Goal: Task Accomplishment & Management: Use online tool/utility

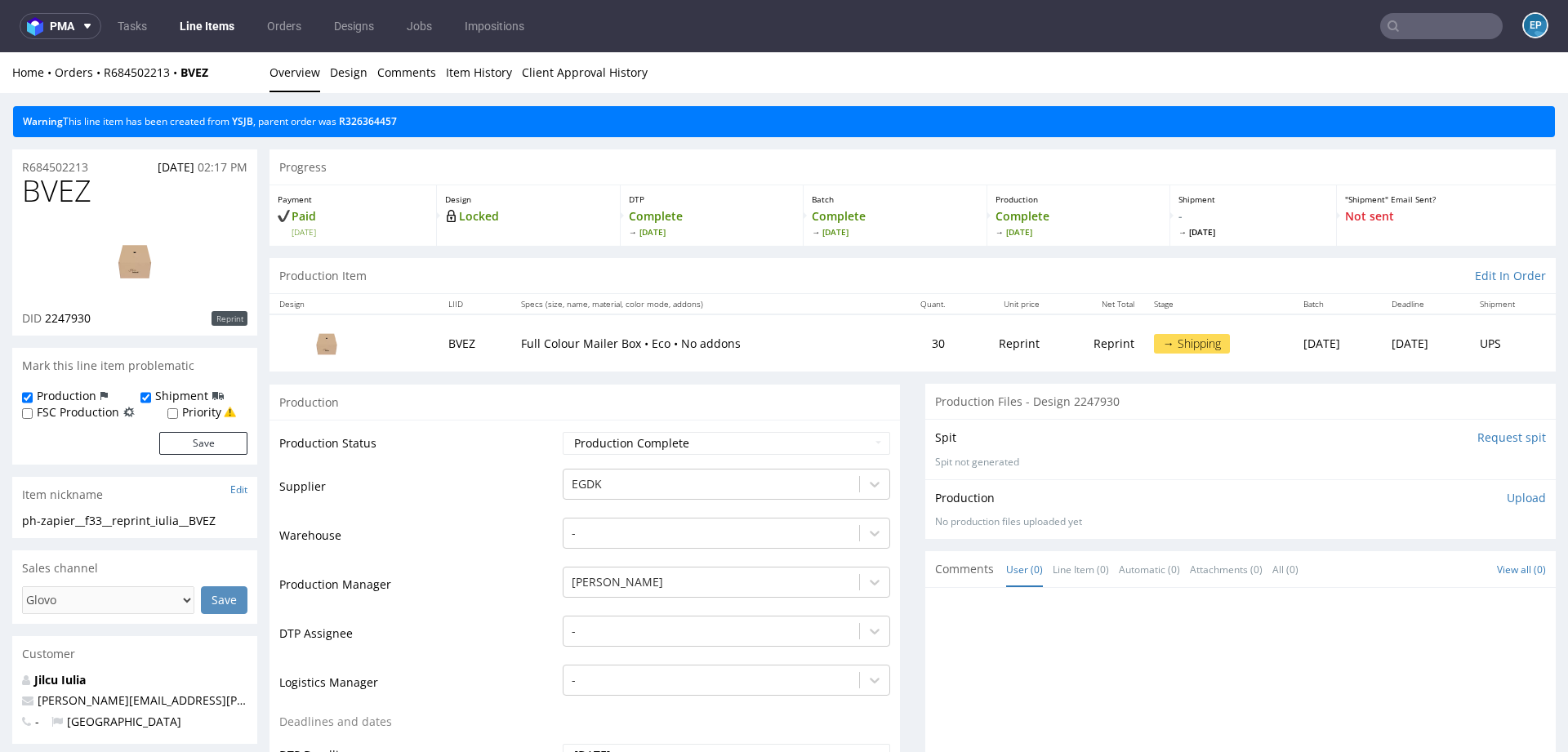
click at [180, 29] on link "Line Items" at bounding box center [206, 26] width 75 height 26
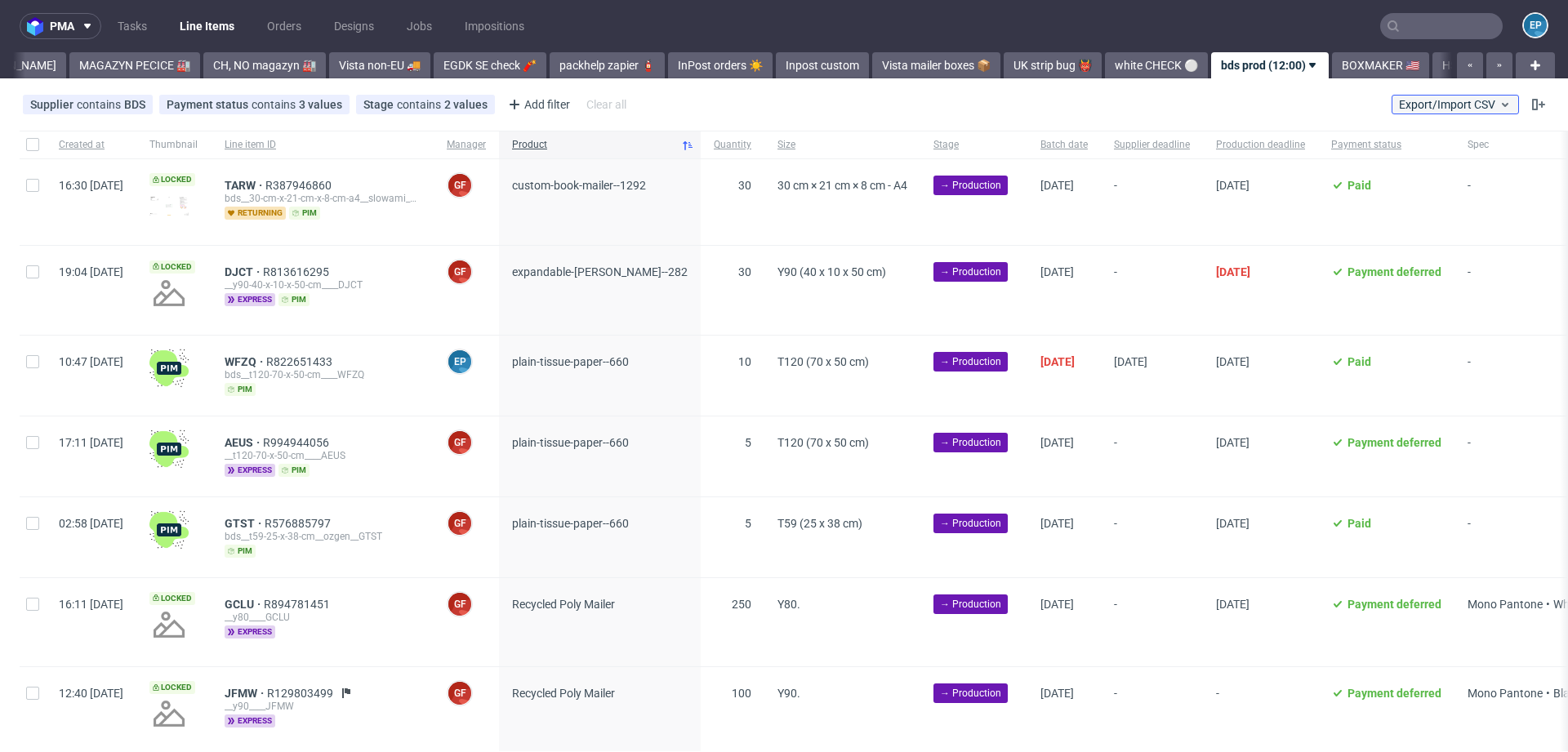
click at [1476, 108] on span "Export/Import CSV" at bounding box center [1455, 105] width 112 height 13
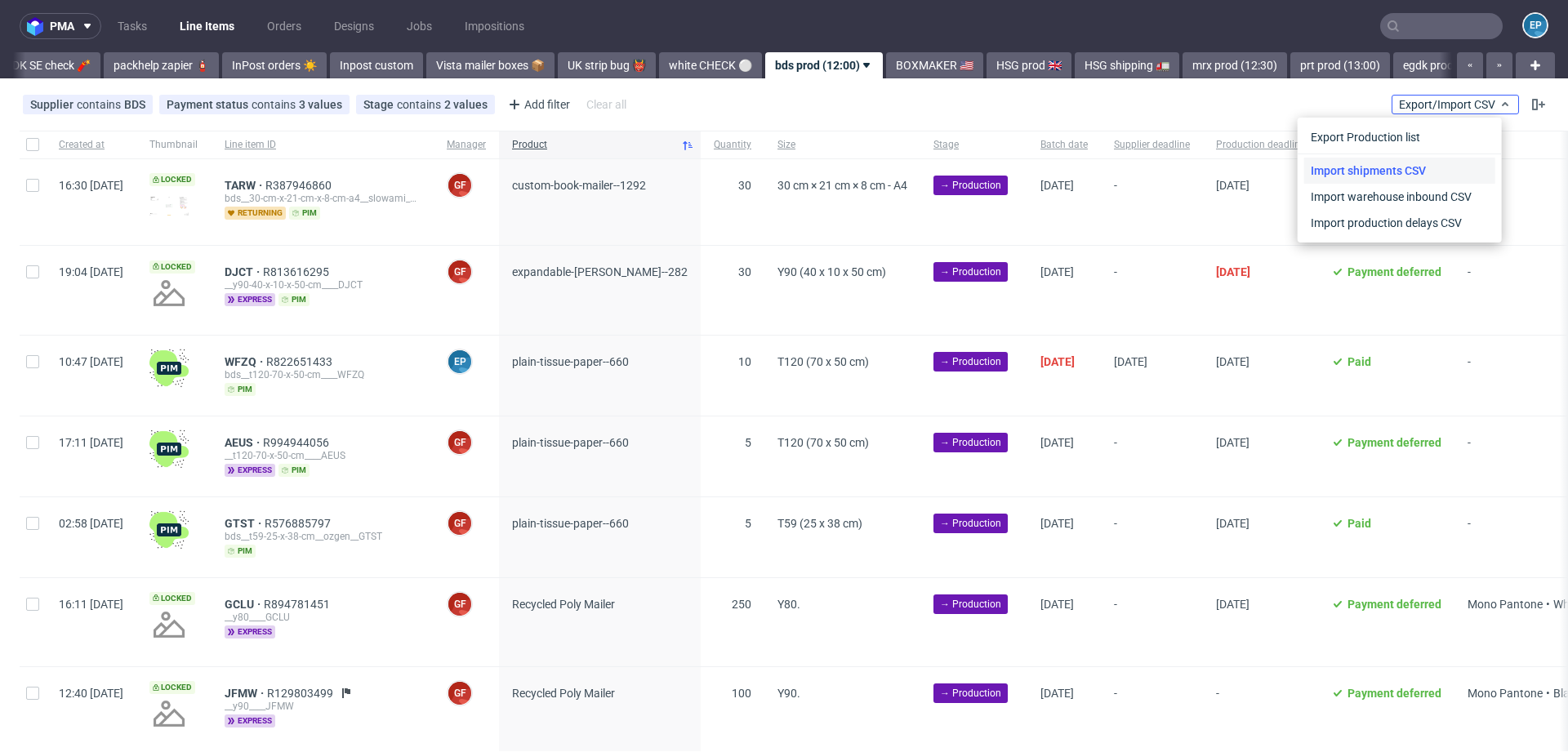
scroll to position [0, 882]
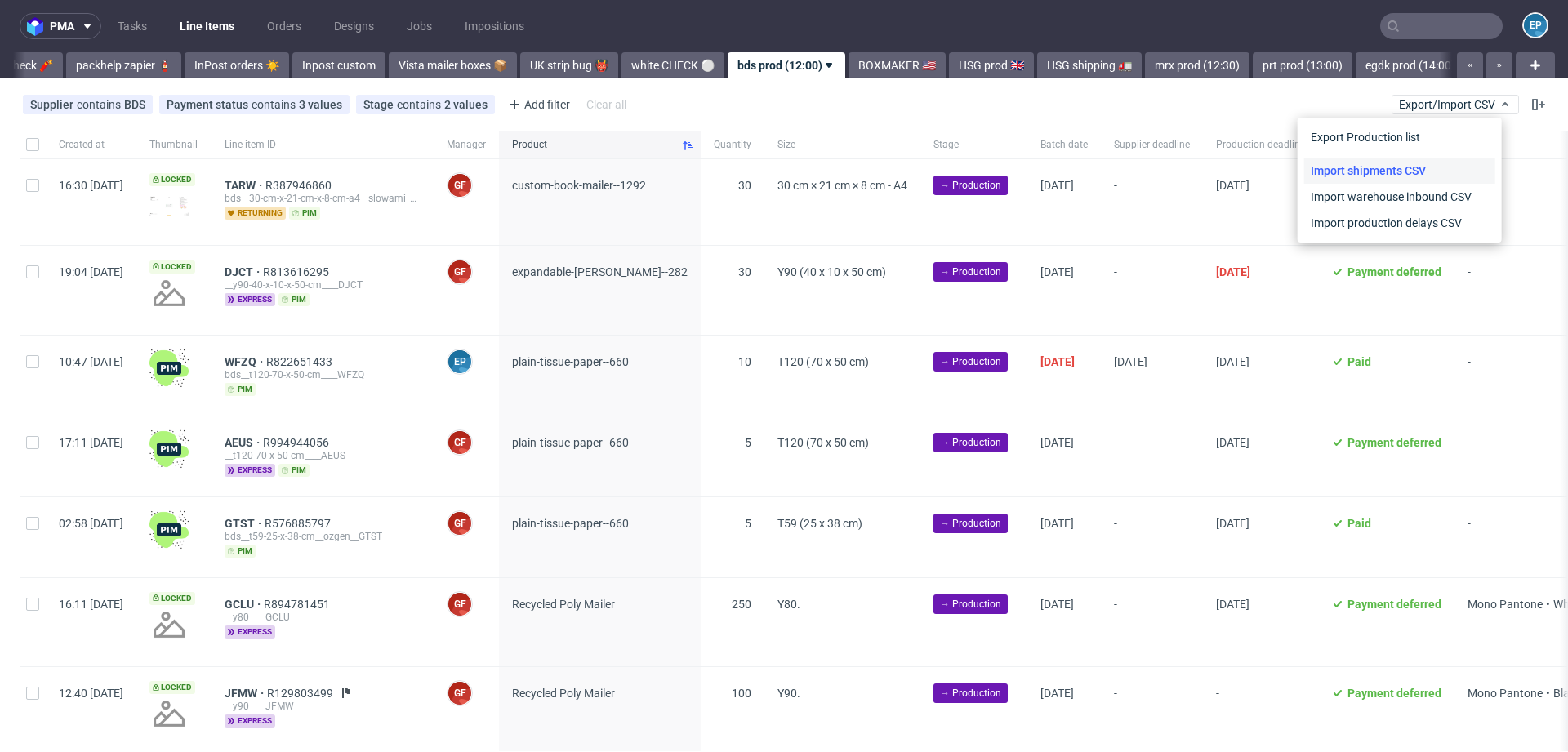
click at [1409, 170] on link "Import shipments CSV" at bounding box center [1399, 170] width 191 height 26
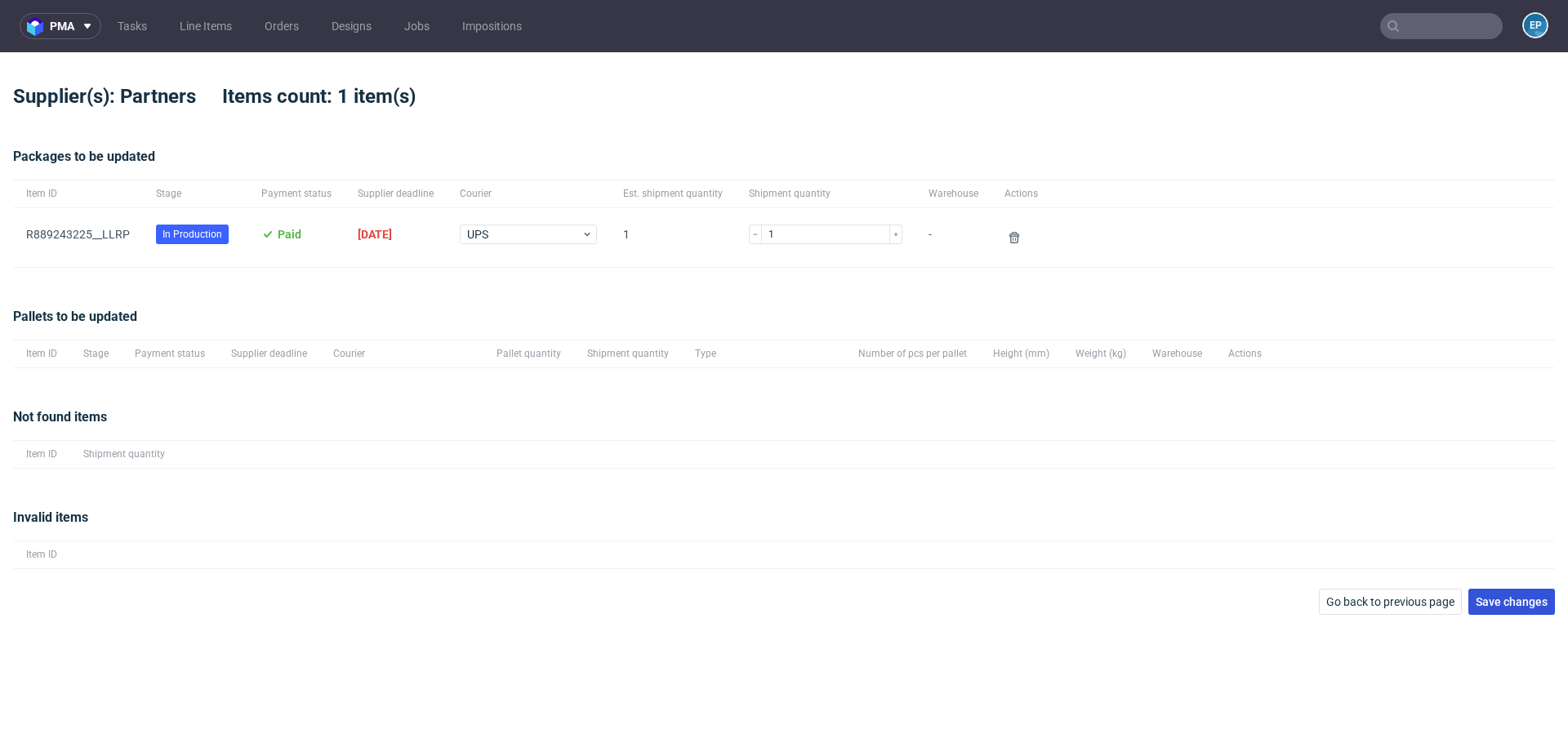
click at [1526, 598] on span "Save changes" at bounding box center [1512, 603] width 72 height 12
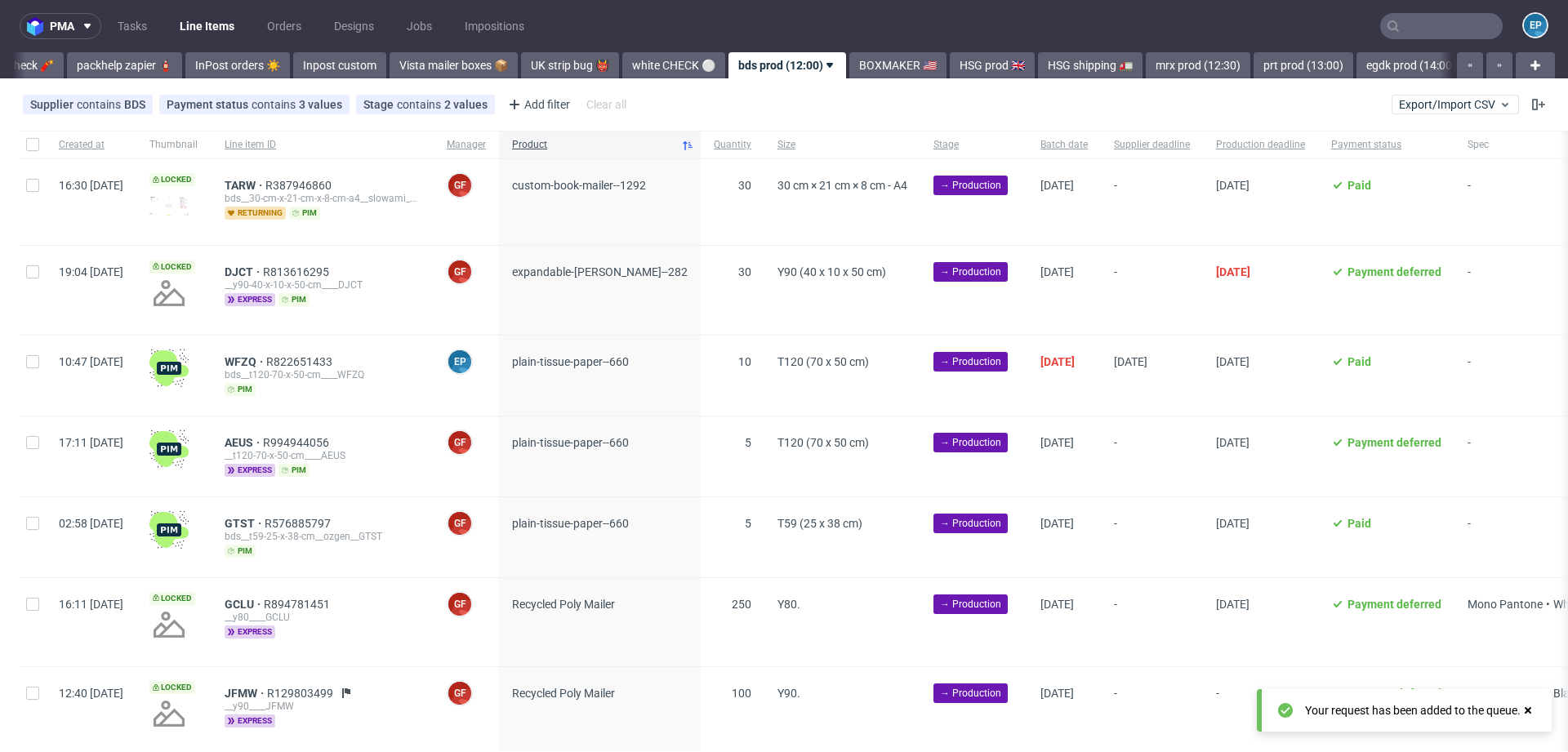
scroll to position [0, 882]
click at [1391, 113] on button "Export/Import CSV" at bounding box center [1455, 104] width 128 height 19
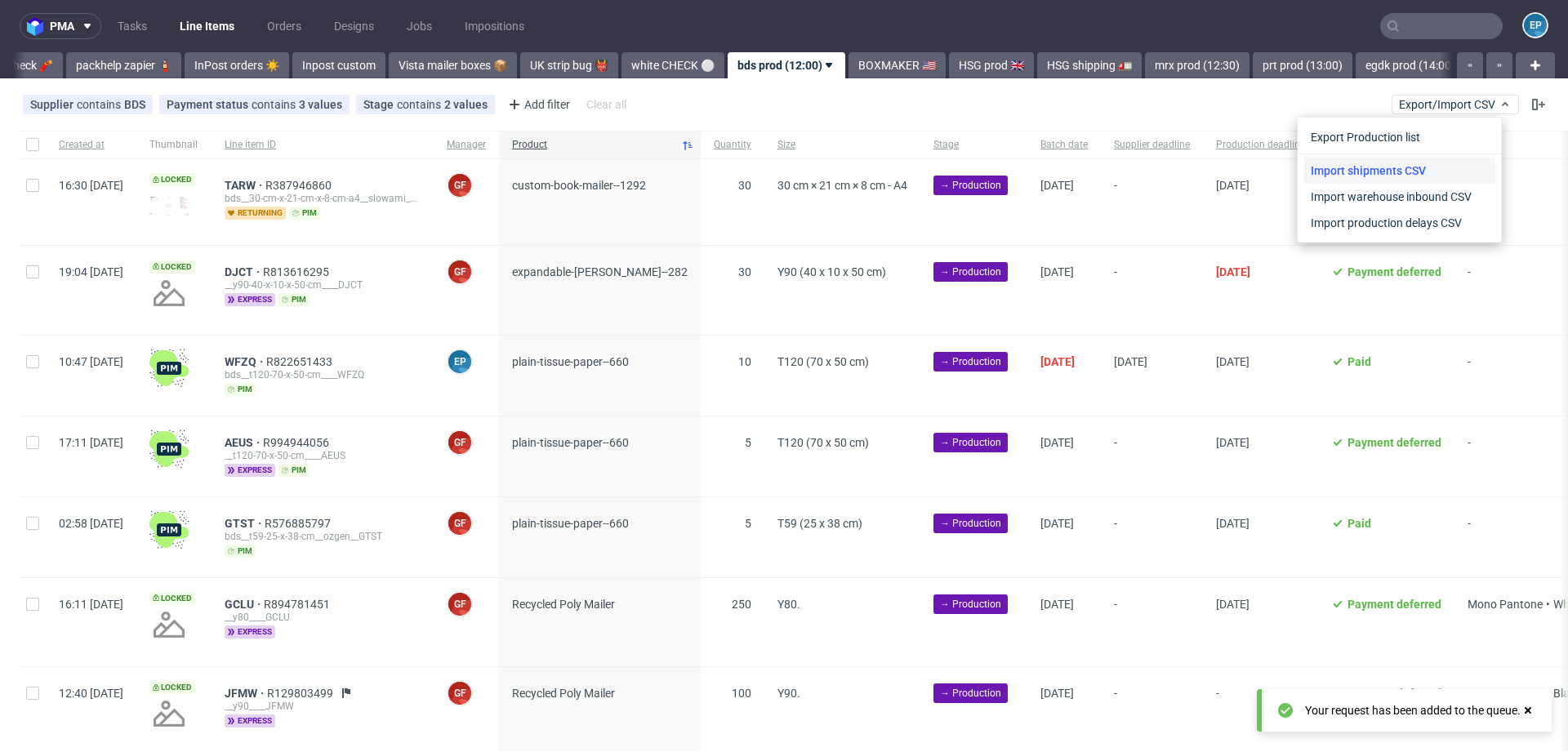
click at [1366, 167] on link "Import shipments CSV" at bounding box center [1399, 170] width 191 height 26
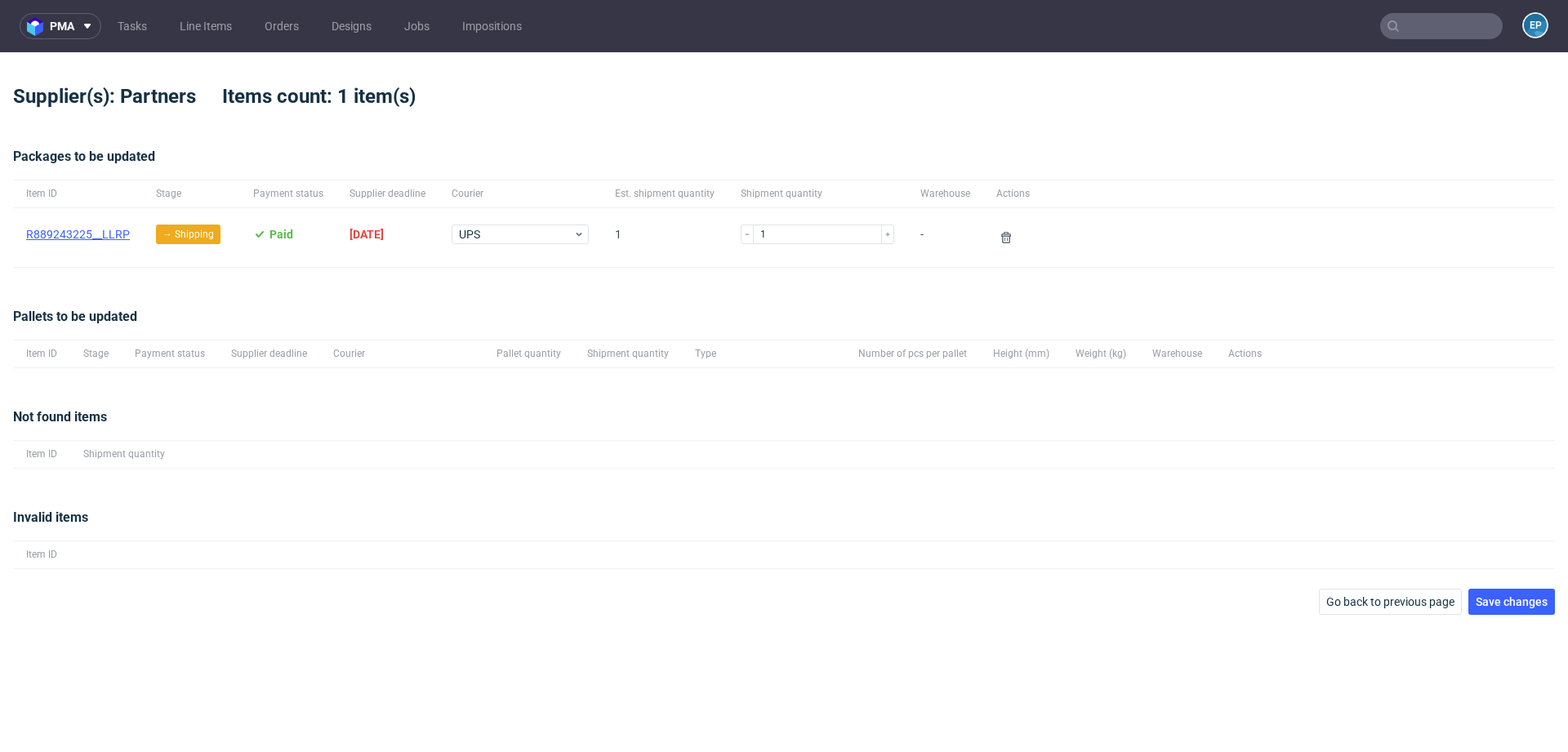
click at [117, 236] on link "R889243225__LLRP" at bounding box center [78, 235] width 104 height 13
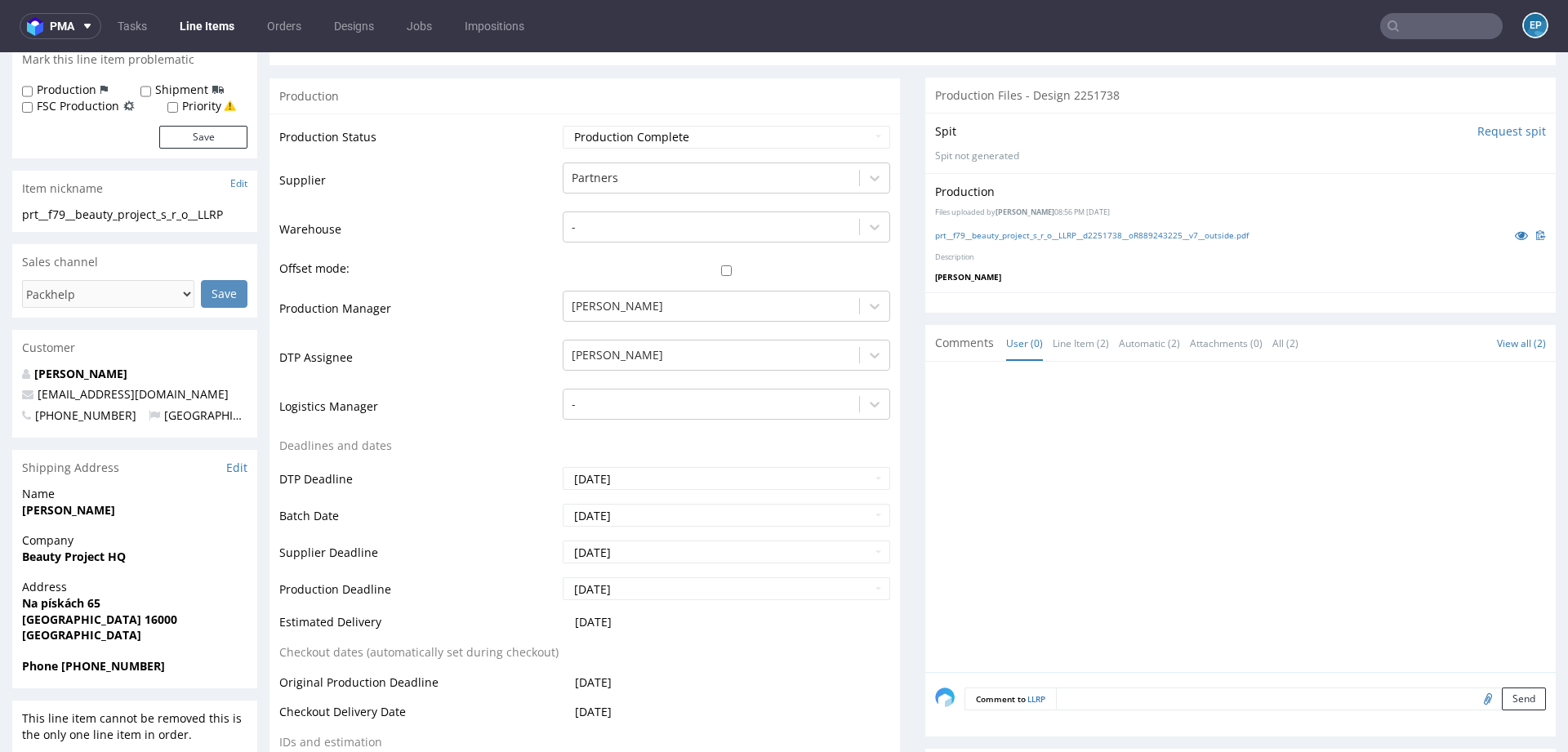
scroll to position [333, 0]
